Goal: Navigation & Orientation: Find specific page/section

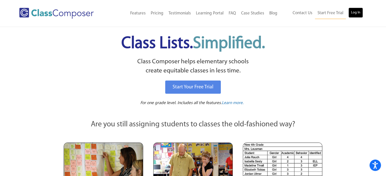
click at [355, 14] on link "Log In" at bounding box center [355, 13] width 14 height 10
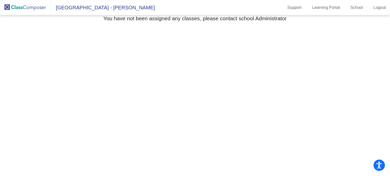
click at [96, 9] on span "[GEOGRAPHIC_DATA] - [PERSON_NAME]" at bounding box center [103, 8] width 104 height 8
click at [360, 8] on link "School" at bounding box center [356, 8] width 21 height 8
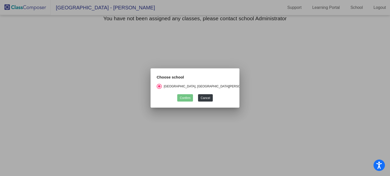
drag, startPoint x: 68, startPoint y: 52, endPoint x: 188, endPoint y: 103, distance: 130.6
click at [68, 52] on div at bounding box center [195, 88] width 390 height 176
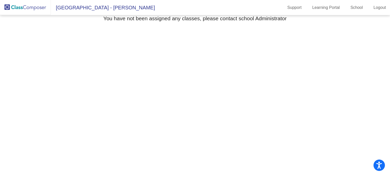
click at [28, 2] on img at bounding box center [25, 7] width 51 height 15
click at [28, 7] on img at bounding box center [25, 7] width 51 height 15
click at [85, 8] on span "[GEOGRAPHIC_DATA] - [PERSON_NAME]" at bounding box center [103, 8] width 104 height 8
click at [358, 8] on link "School" at bounding box center [356, 8] width 21 height 8
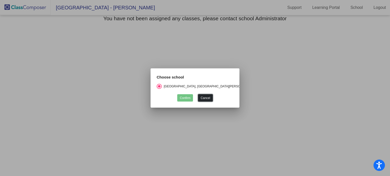
click at [210, 95] on button "Cancel" at bounding box center [205, 97] width 14 height 7
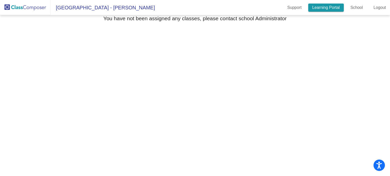
click at [327, 11] on link "Learning Portal" at bounding box center [326, 8] width 36 height 8
click at [119, 11] on span "[GEOGRAPHIC_DATA] - [PERSON_NAME]" at bounding box center [103, 8] width 104 height 8
click at [120, 8] on span "[GEOGRAPHIC_DATA] - [PERSON_NAME]" at bounding box center [103, 8] width 104 height 8
click at [32, 9] on img at bounding box center [25, 7] width 51 height 15
